Goal: Contribute content

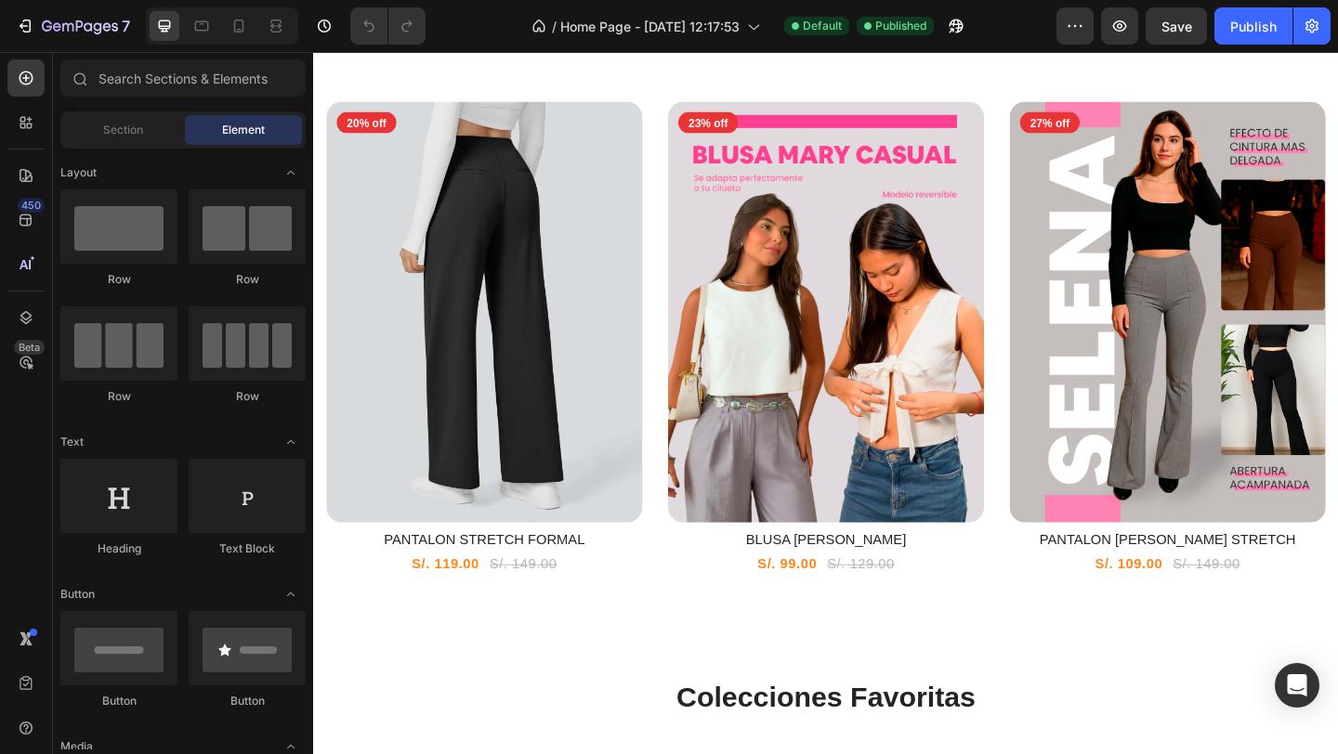
scroll to position [635, 0]
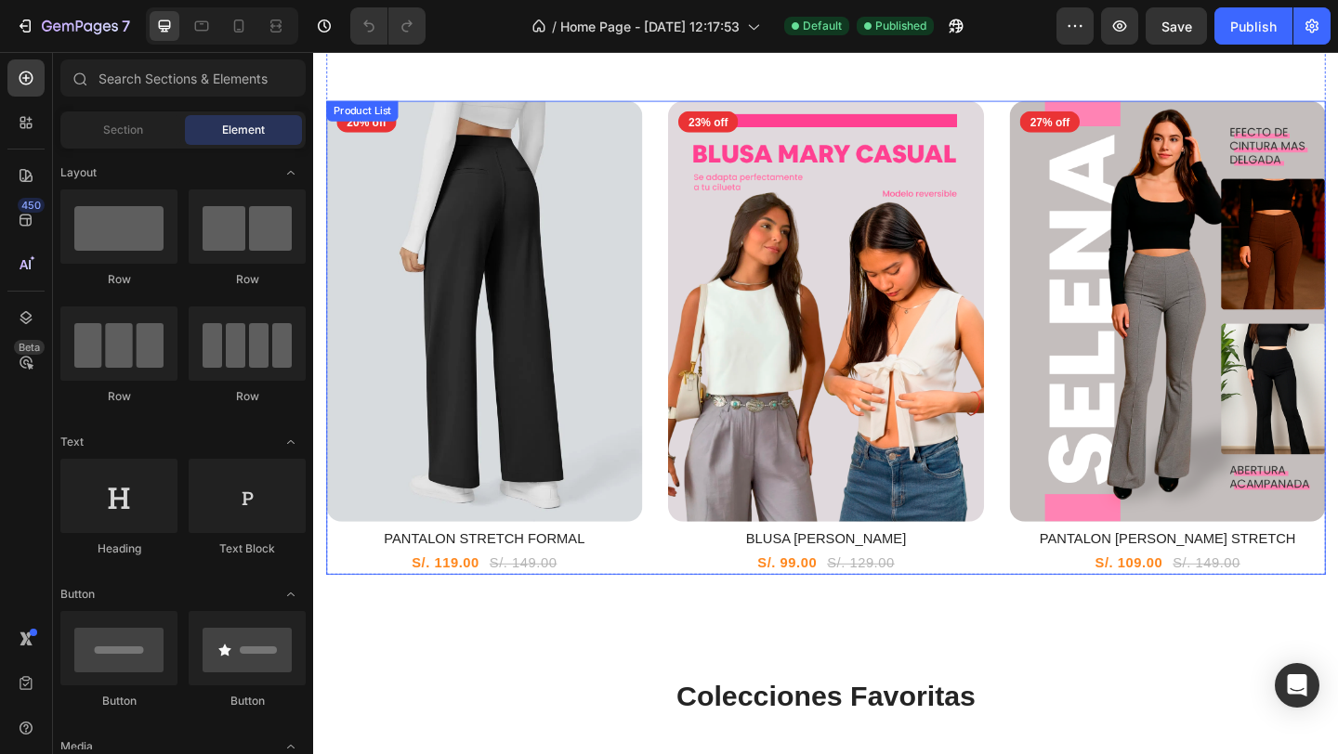
click at [663, 588] on div "Product Images 20% off Product Badge Row PANTALON STRETCH FORMAL Product Title …" at bounding box center [499, 363] width 344 height 516
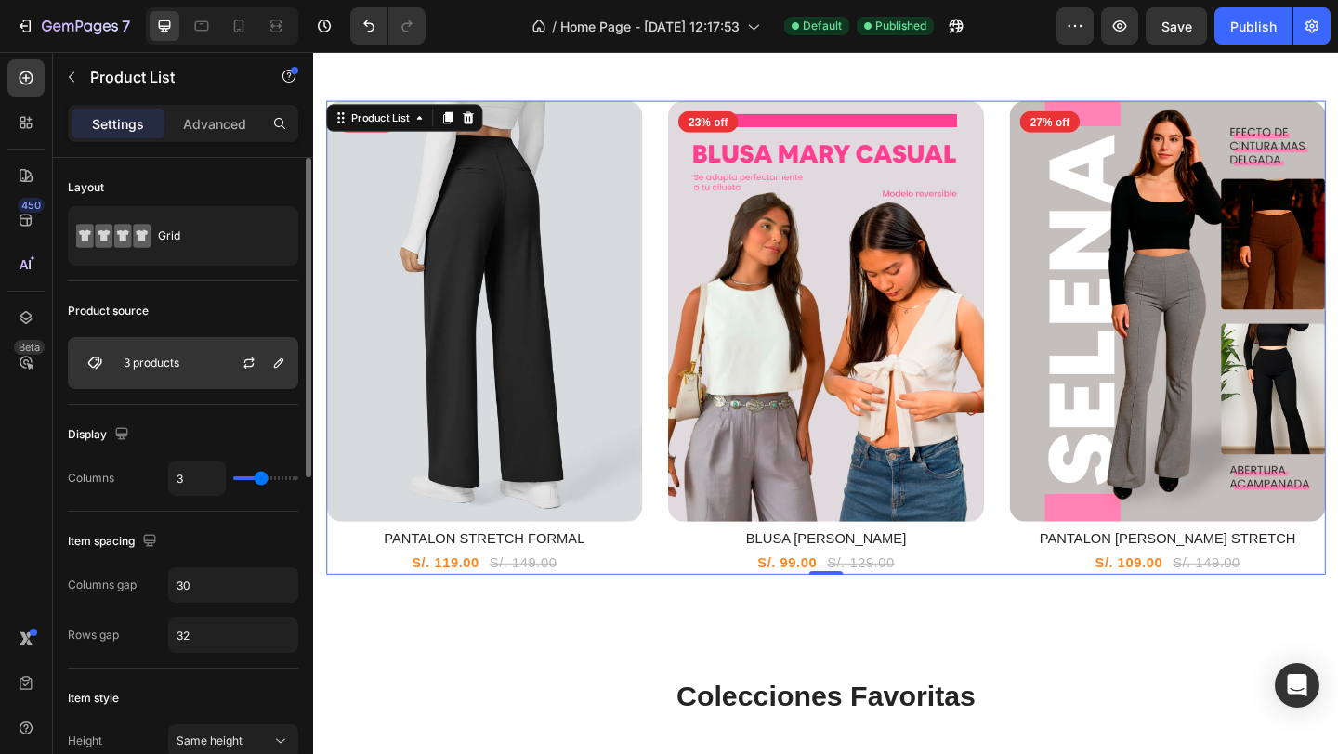
click at [190, 366] on div "3 products" at bounding box center [183, 363] width 230 height 52
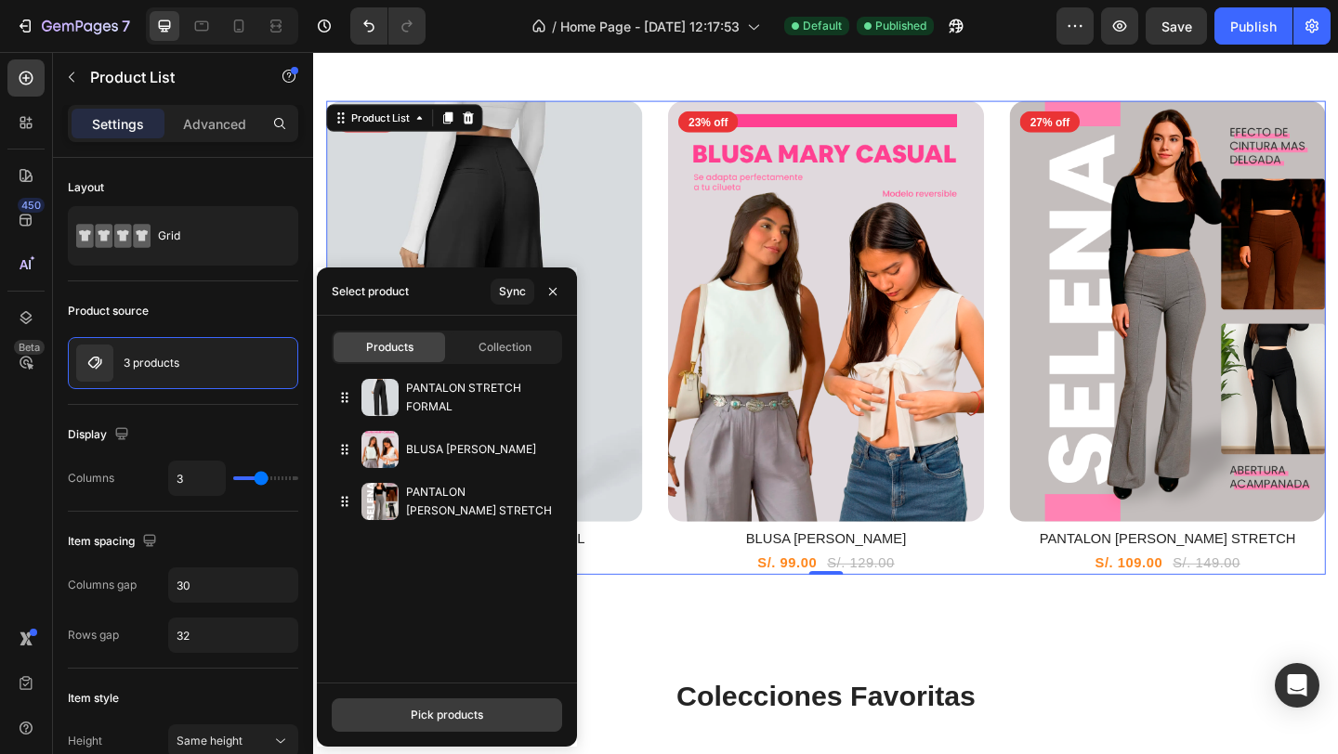
click at [445, 711] on div "Pick products" at bounding box center [447, 715] width 72 height 17
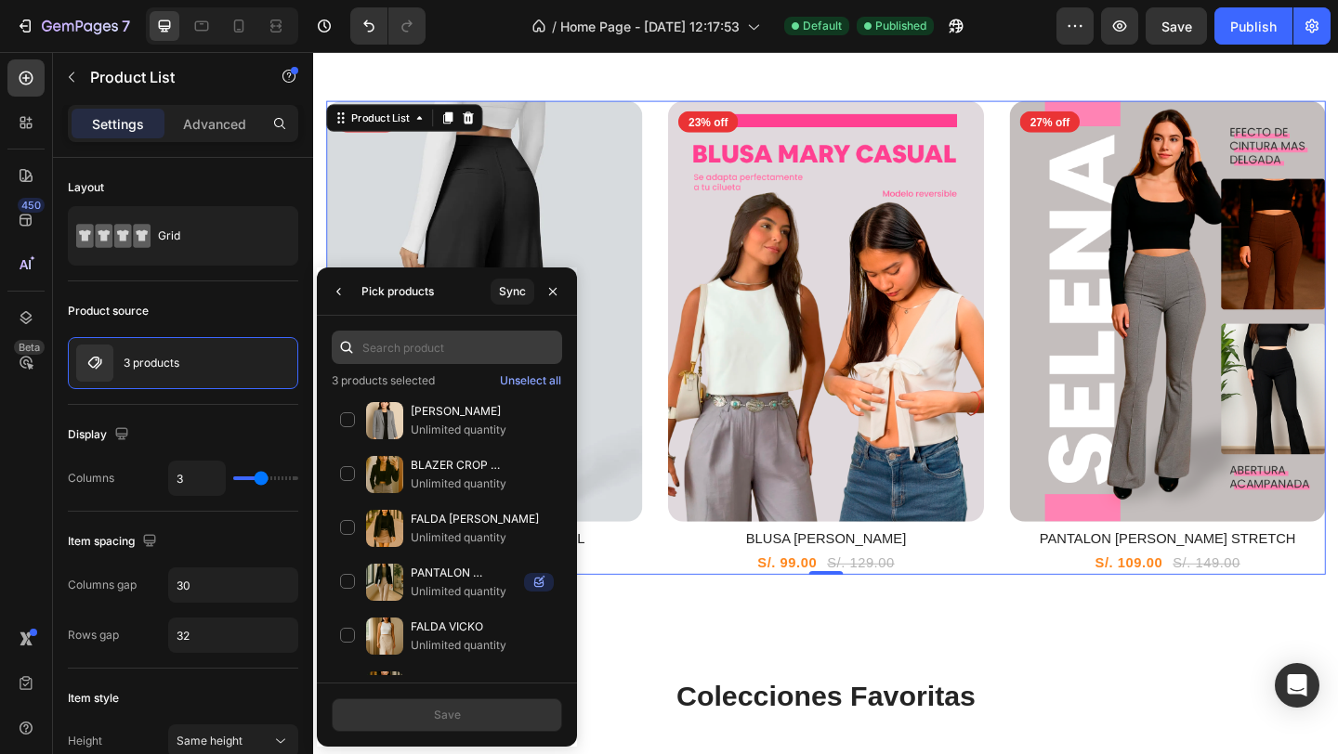
click at [454, 352] on input "text" at bounding box center [447, 347] width 230 height 33
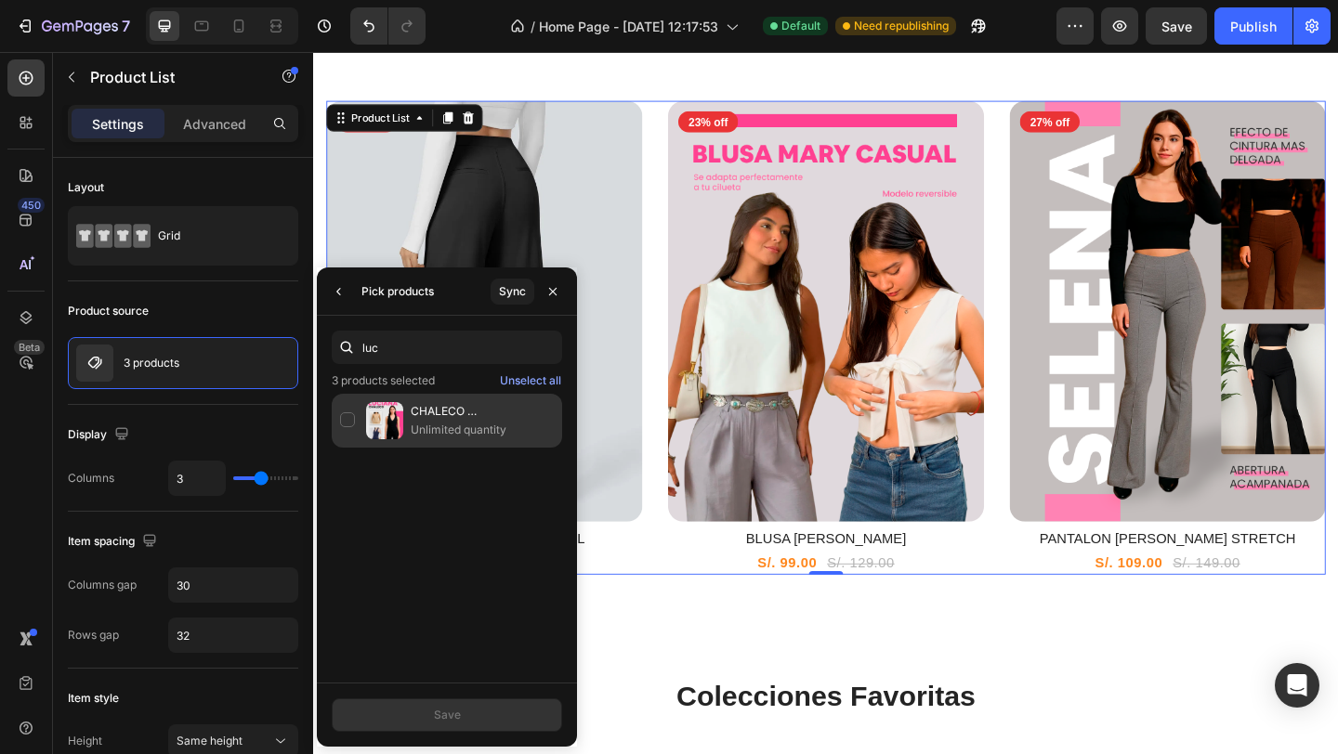
type input "luc"
click at [352, 420] on div "CHALECO [PERSON_NAME] Unlimited quantity" at bounding box center [447, 421] width 230 height 54
click at [460, 716] on button "Save" at bounding box center [447, 715] width 230 height 33
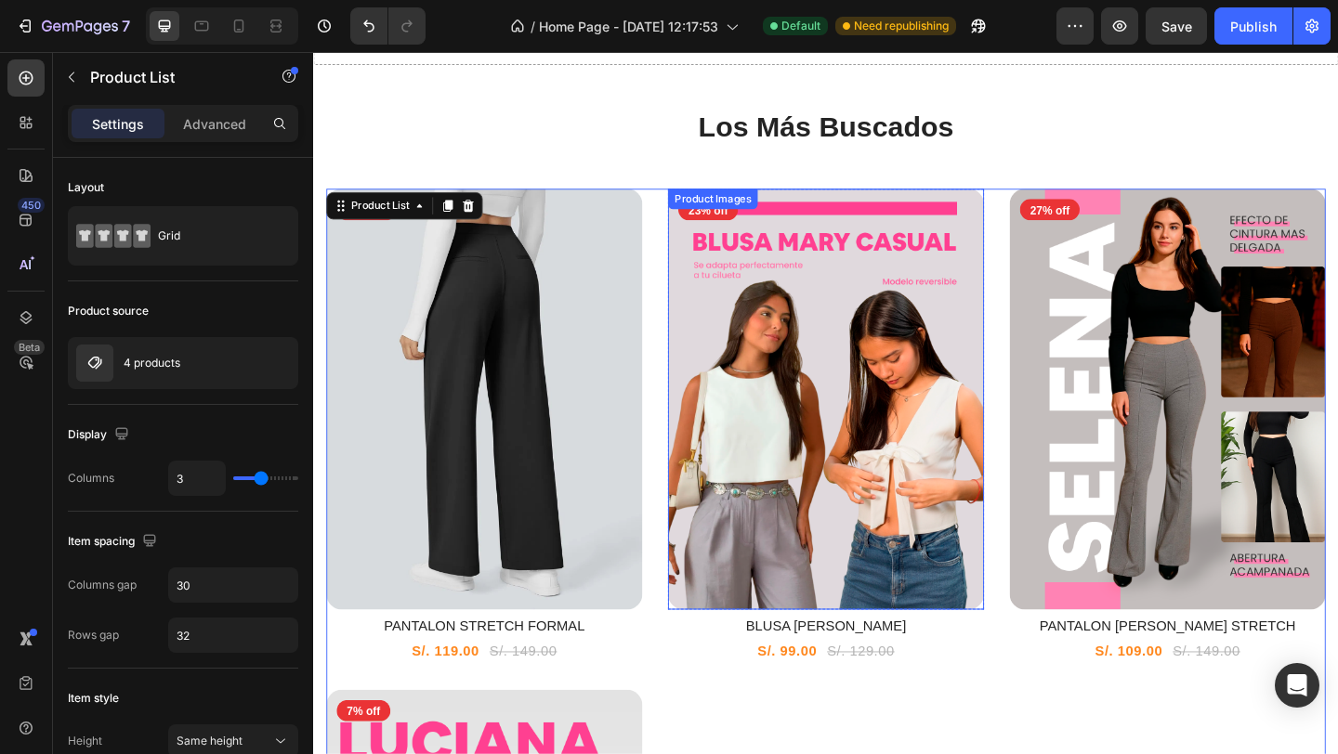
scroll to position [533, 0]
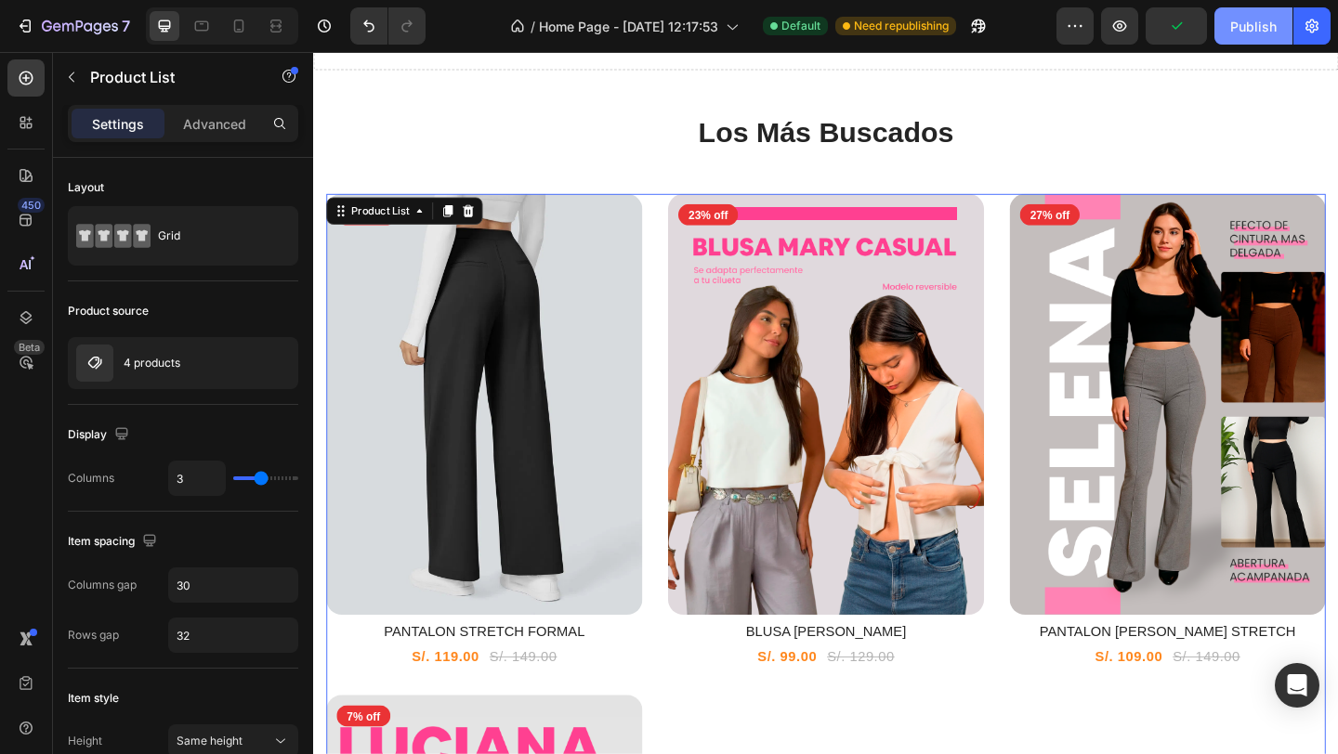
click at [1249, 30] on div "Publish" at bounding box center [1253, 27] width 46 height 20
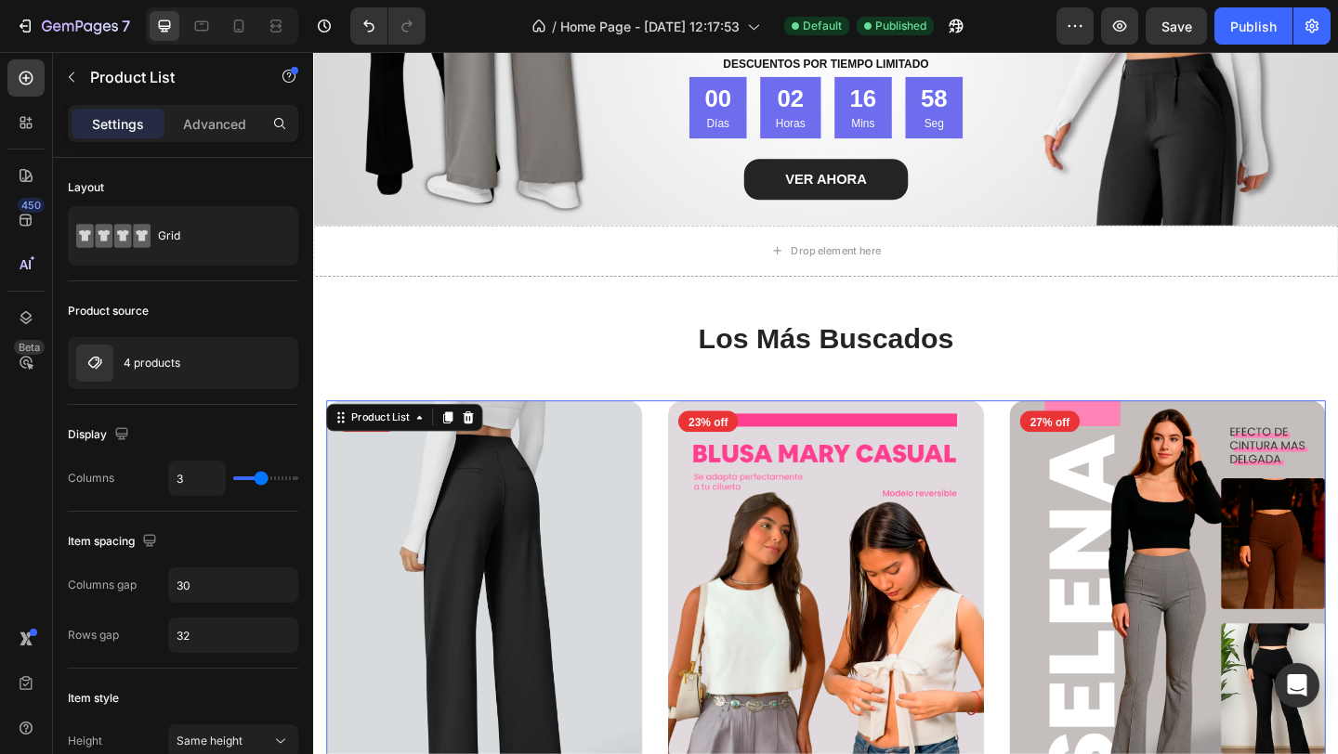
scroll to position [0, 0]
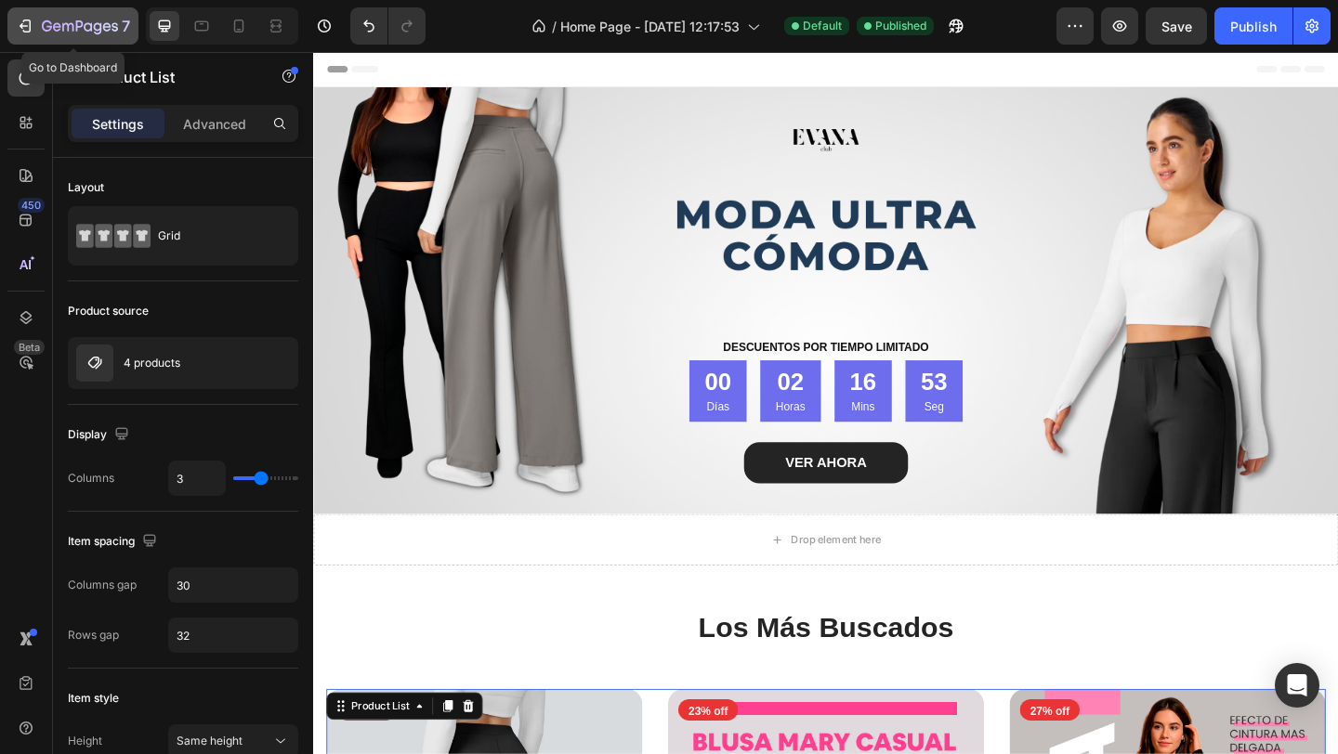
click at [30, 27] on icon "button" at bounding box center [27, 26] width 8 height 13
